Goal: Information Seeking & Learning: Learn about a topic

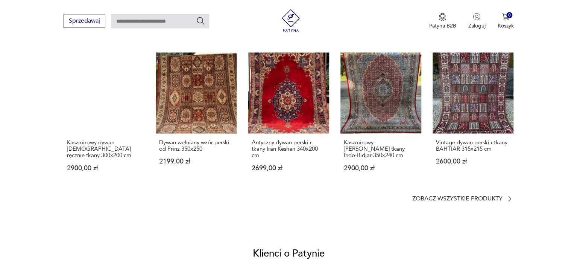
scroll to position [555, 0]
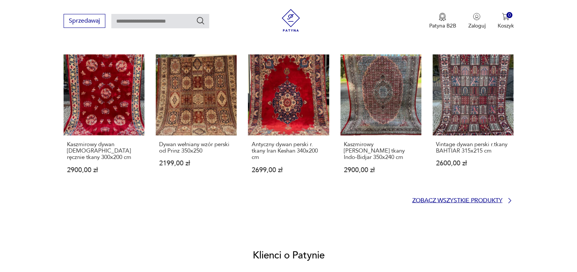
click at [492, 198] on p "Zobacz wszystkie produkty" at bounding box center [457, 200] width 90 height 5
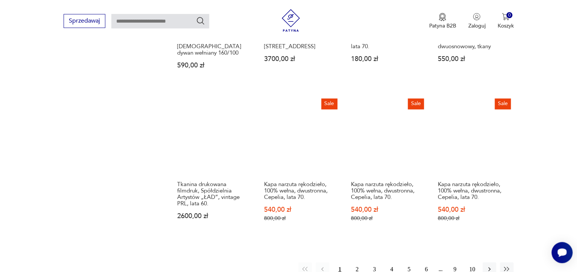
scroll to position [589, 0]
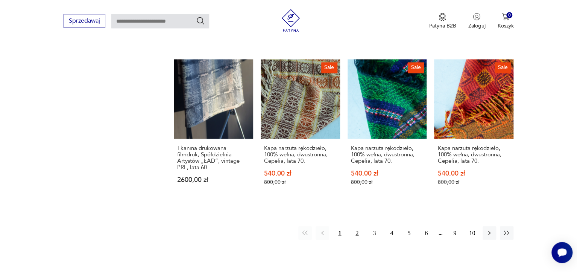
click at [355, 226] on button "2" at bounding box center [357, 233] width 14 height 14
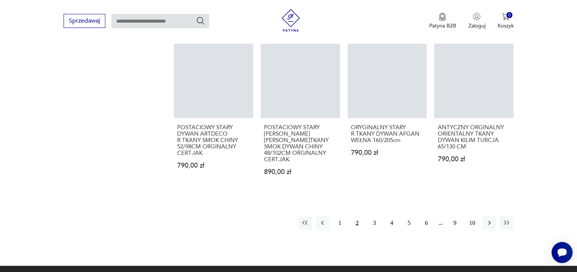
scroll to position [617, 0]
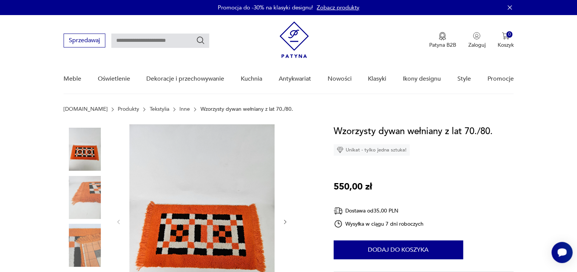
click at [82, 198] on img at bounding box center [85, 197] width 43 height 43
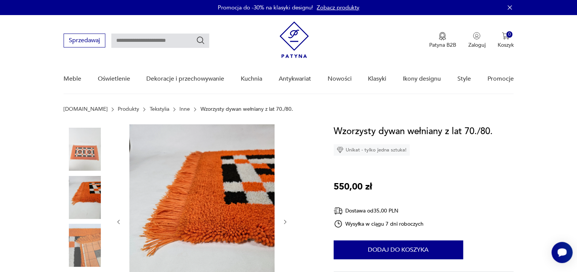
click at [79, 251] on img at bounding box center [85, 245] width 43 height 43
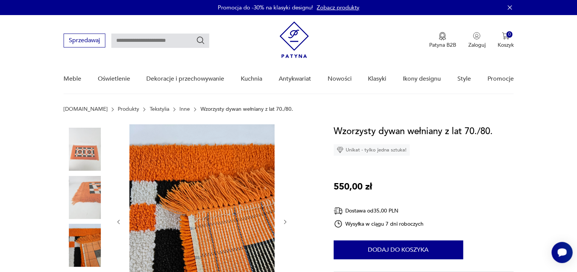
click at [86, 157] on img at bounding box center [85, 149] width 43 height 43
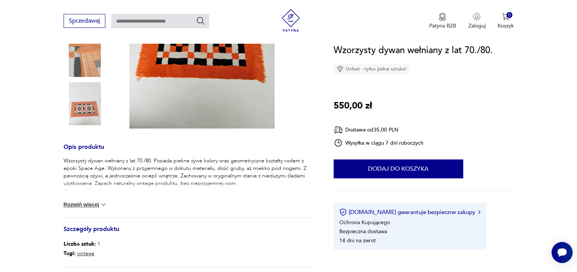
scroll to position [238, 0]
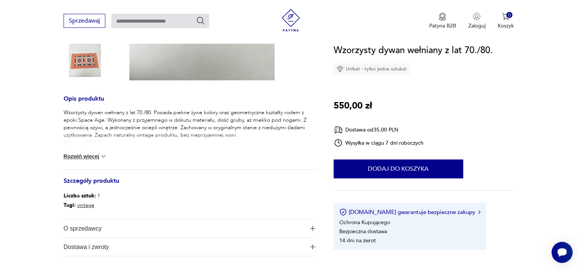
click at [104, 155] on img at bounding box center [104, 156] width 8 height 8
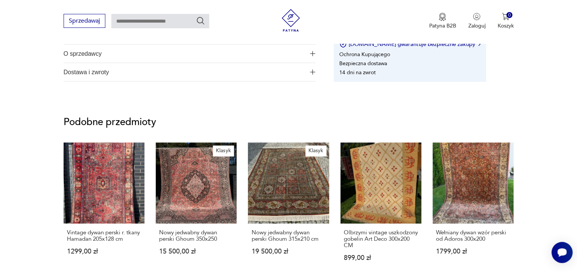
scroll to position [0, 0]
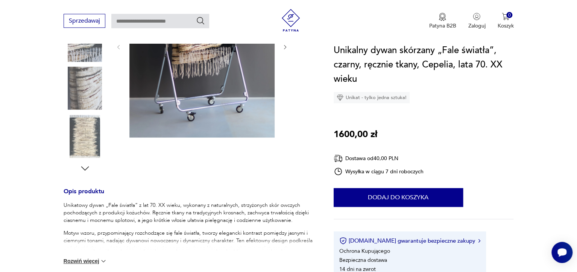
scroll to position [171, 0]
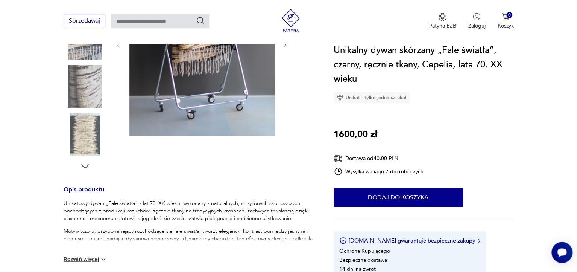
click at [88, 261] on button "Rozwiń więcej" at bounding box center [86, 259] width 44 height 8
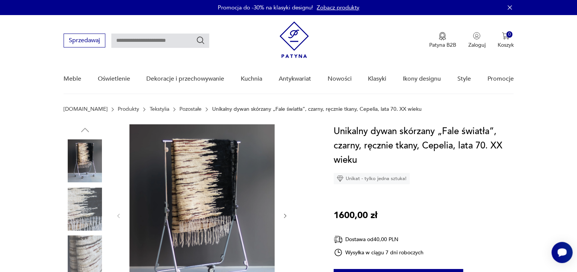
scroll to position [44, 0]
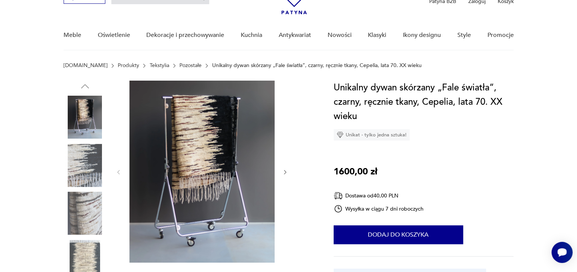
click at [78, 253] on img at bounding box center [85, 261] width 43 height 43
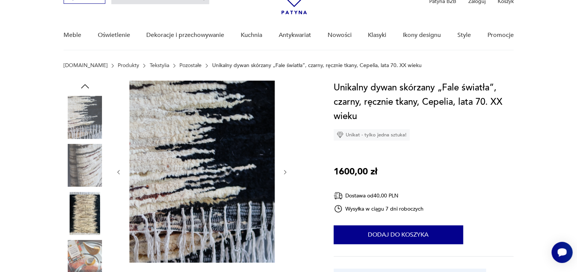
click at [89, 214] on img at bounding box center [85, 213] width 43 height 43
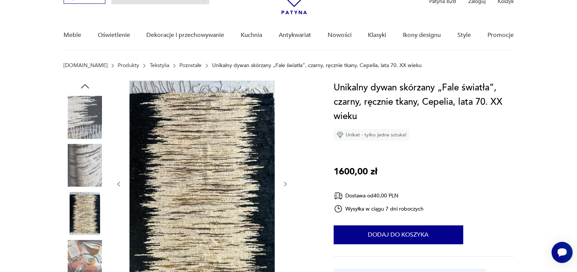
click at [84, 129] on img at bounding box center [85, 117] width 43 height 43
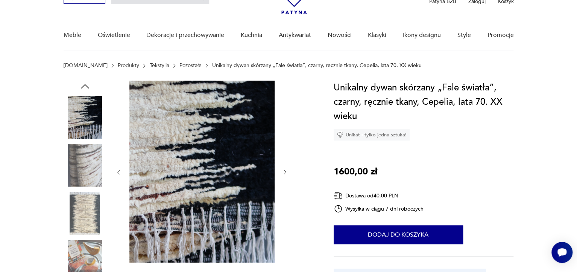
click at [87, 196] on img at bounding box center [85, 213] width 43 height 43
